Goal: Entertainment & Leisure: Consume media (video, audio)

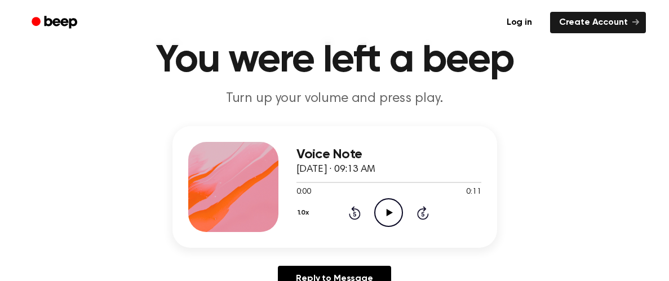
click at [385, 211] on icon "Play Audio" at bounding box center [388, 212] width 29 height 29
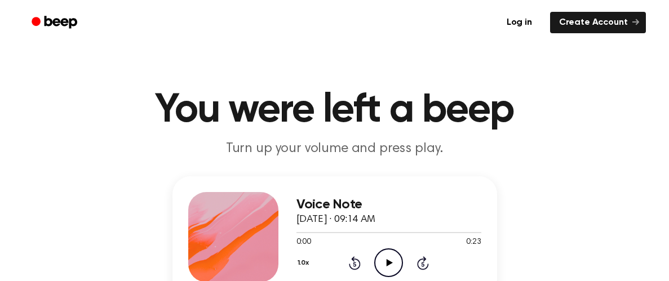
click at [387, 259] on icon "Play Audio" at bounding box center [388, 262] width 29 height 29
click at [382, 256] on icon "Play Audio" at bounding box center [388, 262] width 29 height 29
click at [375, 265] on icon "Play Audio" at bounding box center [388, 262] width 29 height 29
click at [389, 256] on icon "Play Audio" at bounding box center [388, 262] width 29 height 29
click at [390, 261] on icon "Play Audio" at bounding box center [388, 262] width 29 height 29
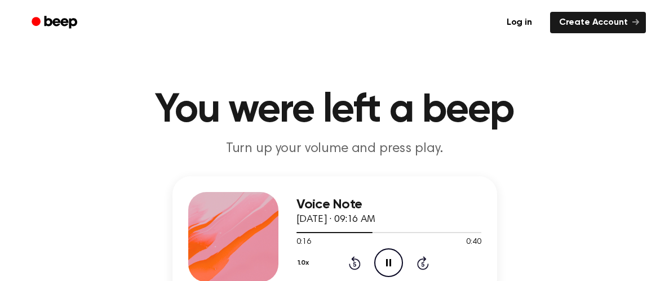
click at [355, 262] on icon at bounding box center [354, 264] width 3 height 5
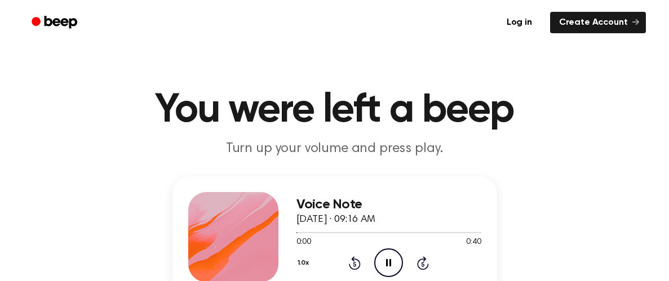
click at [355, 262] on icon at bounding box center [354, 264] width 3 height 5
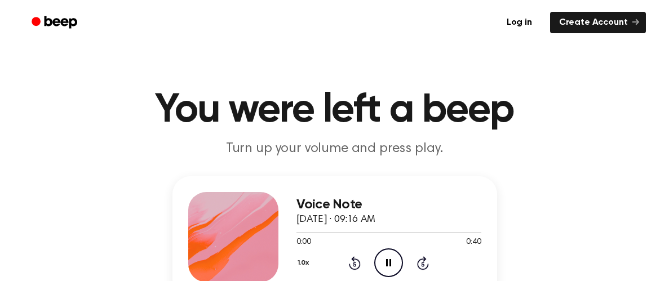
click at [355, 262] on icon at bounding box center [354, 264] width 3 height 5
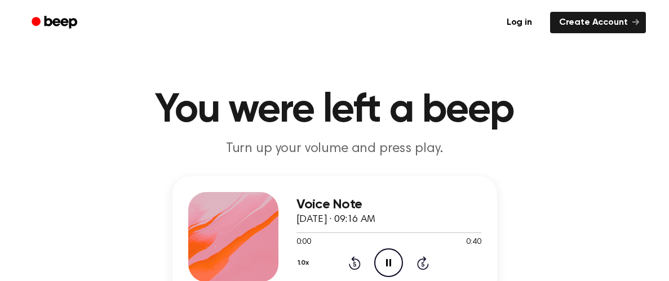
click at [355, 262] on icon at bounding box center [354, 264] width 3 height 5
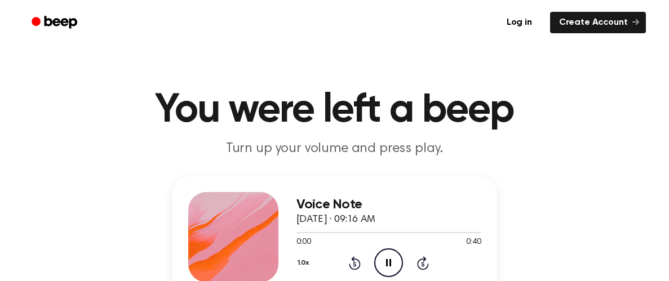
click at [355, 262] on icon at bounding box center [354, 264] width 3 height 5
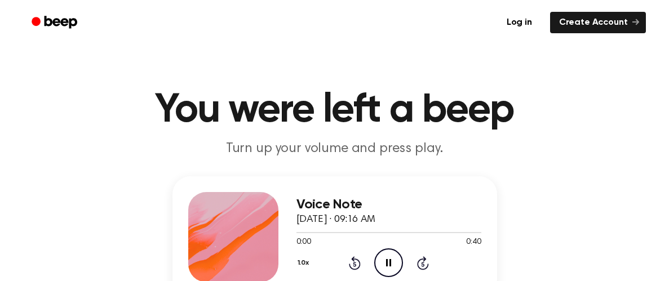
click at [355, 262] on icon at bounding box center [354, 264] width 3 height 5
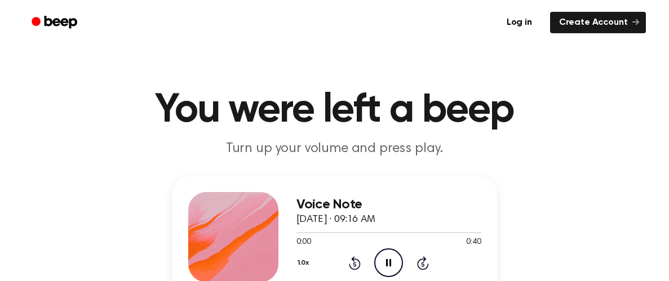
click at [355, 262] on icon at bounding box center [354, 264] width 3 height 5
click at [358, 265] on icon at bounding box center [355, 263] width 12 height 14
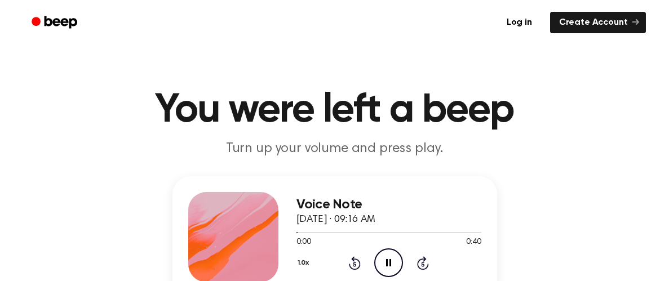
click at [358, 265] on icon at bounding box center [355, 263] width 12 height 14
click at [354, 263] on icon "Rewind 5 seconds" at bounding box center [354, 263] width 12 height 15
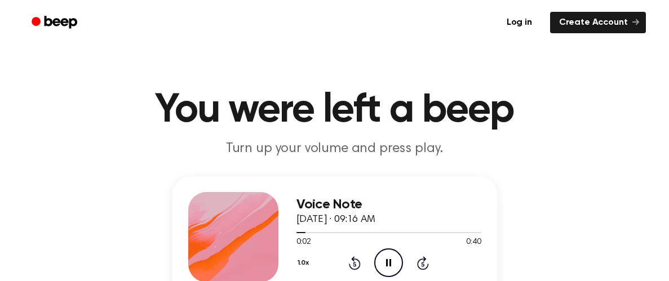
click at [354, 263] on icon "Rewind 5 seconds" at bounding box center [354, 263] width 12 height 15
click at [389, 252] on icon "Pause Audio" at bounding box center [388, 262] width 29 height 29
click at [387, 250] on icon "Play Audio" at bounding box center [388, 262] width 29 height 29
click at [354, 263] on icon "Rewind 5 seconds" at bounding box center [354, 263] width 12 height 15
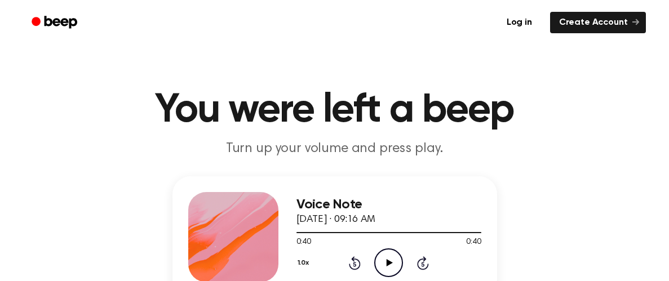
click at [354, 263] on icon "Rewind 5 seconds" at bounding box center [354, 263] width 12 height 15
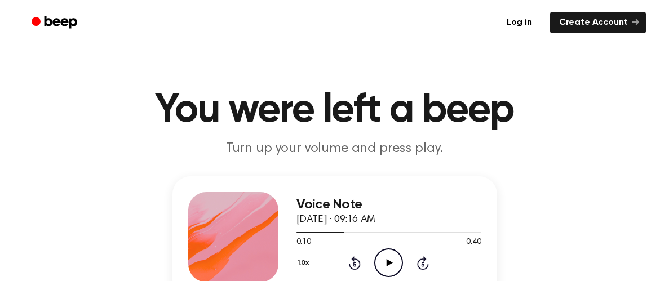
click at [354, 263] on icon "Rewind 5 seconds" at bounding box center [354, 263] width 12 height 15
click at [354, 264] on icon at bounding box center [354, 264] width 3 height 5
click at [386, 266] on icon "Play Audio" at bounding box center [388, 262] width 29 height 29
click at [378, 260] on icon "Play Audio" at bounding box center [388, 262] width 29 height 29
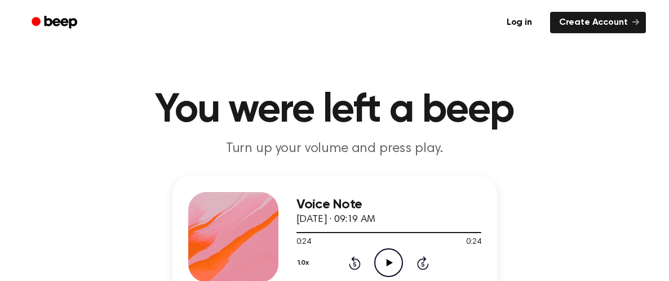
click at [382, 265] on icon "Play Audio" at bounding box center [388, 262] width 29 height 29
click at [390, 252] on icon "Play Audio" at bounding box center [388, 262] width 29 height 29
click at [356, 262] on icon "Rewind 5 seconds" at bounding box center [354, 263] width 12 height 15
click at [383, 264] on icon "Pause Audio" at bounding box center [388, 262] width 29 height 29
click at [356, 261] on icon "Rewind 5 seconds" at bounding box center [354, 263] width 12 height 15
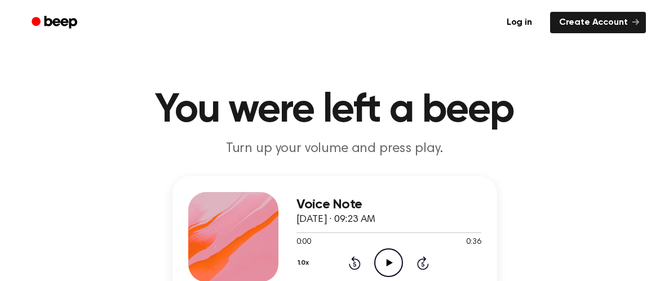
click at [380, 260] on icon "Play Audio" at bounding box center [388, 262] width 29 height 29
click at [389, 260] on icon "Play Audio" at bounding box center [388, 262] width 29 height 29
click at [358, 255] on div "1.0x Rewind 5 seconds Pause Audio Skip 5 seconds" at bounding box center [388, 262] width 185 height 29
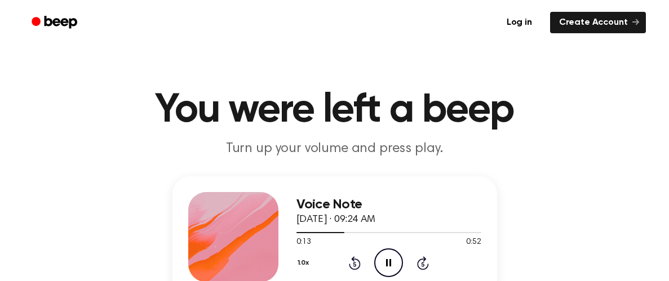
click at [358, 255] on div "1.0x Rewind 5 seconds Pause Audio Skip 5 seconds" at bounding box center [388, 262] width 185 height 29
click at [355, 259] on icon at bounding box center [355, 263] width 12 height 14
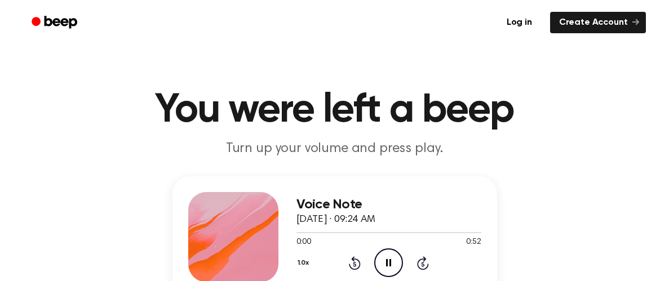
click at [355, 259] on icon at bounding box center [355, 263] width 12 height 14
click at [357, 262] on icon "Rewind 5 seconds" at bounding box center [354, 263] width 12 height 15
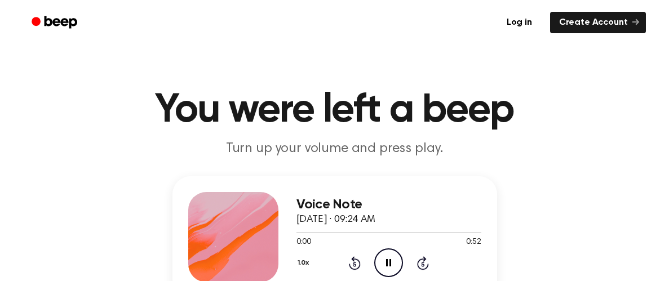
click at [357, 262] on icon "Rewind 5 seconds" at bounding box center [354, 263] width 12 height 15
click at [357, 263] on icon "Rewind 5 seconds" at bounding box center [354, 263] width 12 height 15
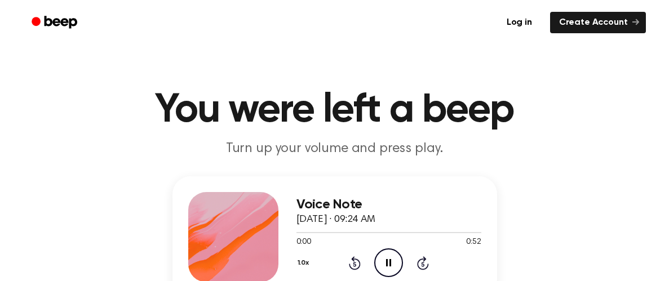
click at [357, 263] on icon "Rewind 5 seconds" at bounding box center [354, 263] width 12 height 15
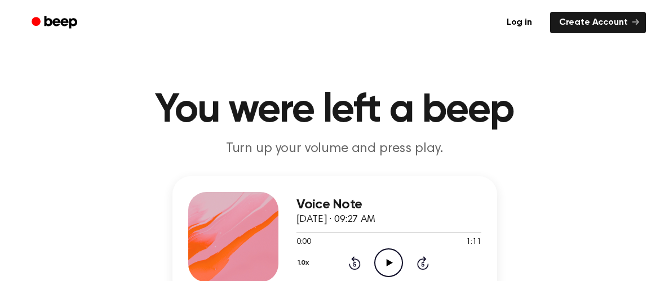
click at [388, 259] on icon "Play Audio" at bounding box center [388, 262] width 29 height 29
click at [385, 256] on icon "Play Audio" at bounding box center [388, 262] width 29 height 29
click at [387, 257] on icon "Pause Audio" at bounding box center [388, 262] width 29 height 29
click at [387, 257] on icon "Play Audio" at bounding box center [388, 262] width 29 height 29
click at [388, 259] on icon "Pause Audio" at bounding box center [388, 262] width 29 height 29
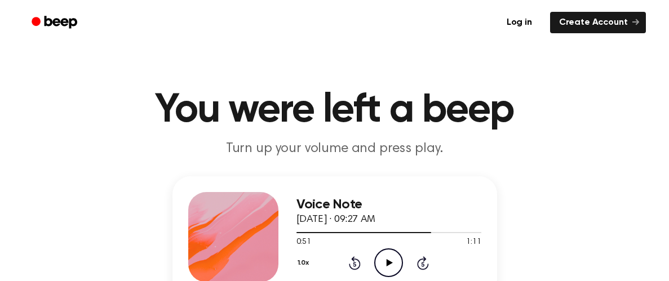
click at [388, 259] on icon "Play Audio" at bounding box center [388, 262] width 29 height 29
click at [388, 259] on icon "Pause Audio" at bounding box center [388, 262] width 29 height 29
click at [388, 259] on icon "Play Audio" at bounding box center [388, 262] width 29 height 29
click at [353, 268] on icon at bounding box center [355, 263] width 12 height 14
click at [376, 259] on icon "Play Audio" at bounding box center [388, 262] width 29 height 29
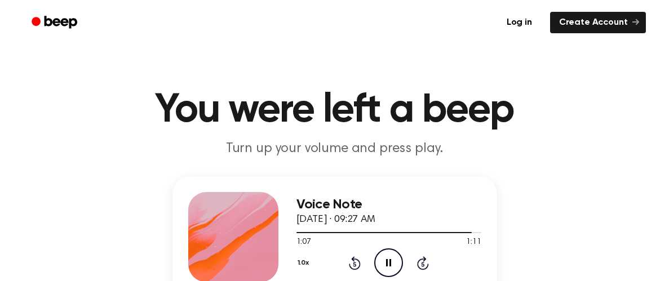
click at [376, 259] on icon "Pause Audio" at bounding box center [388, 262] width 29 height 29
click at [376, 259] on icon "Play Audio" at bounding box center [388, 262] width 29 height 29
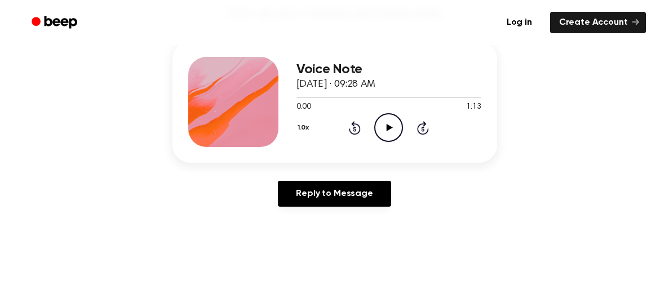
scroll to position [145, 0]
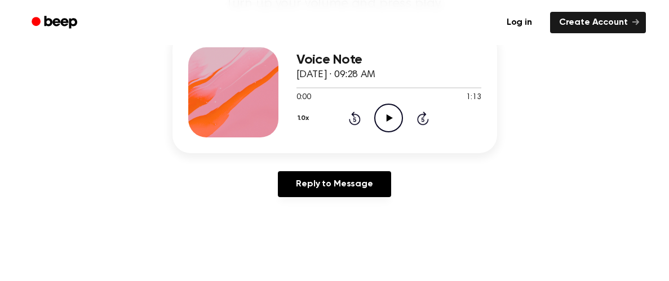
click at [382, 113] on icon "Play Audio" at bounding box center [388, 118] width 29 height 29
click at [353, 116] on icon "Rewind 5 seconds" at bounding box center [354, 118] width 12 height 15
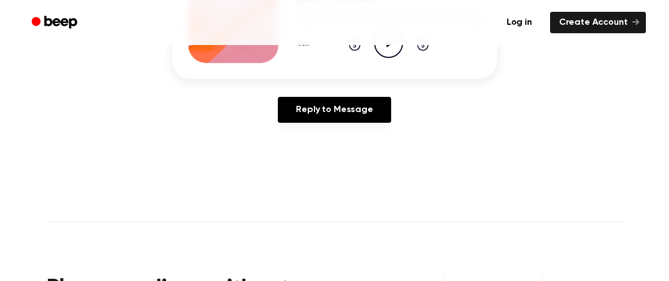
scroll to position [221, 0]
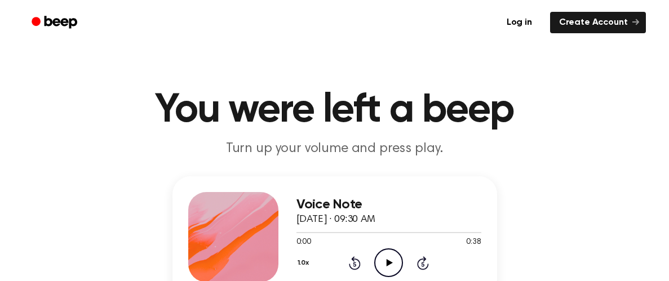
click at [386, 248] on icon "Play Audio" at bounding box center [388, 262] width 29 height 29
